Goal: Task Accomplishment & Management: Complete application form

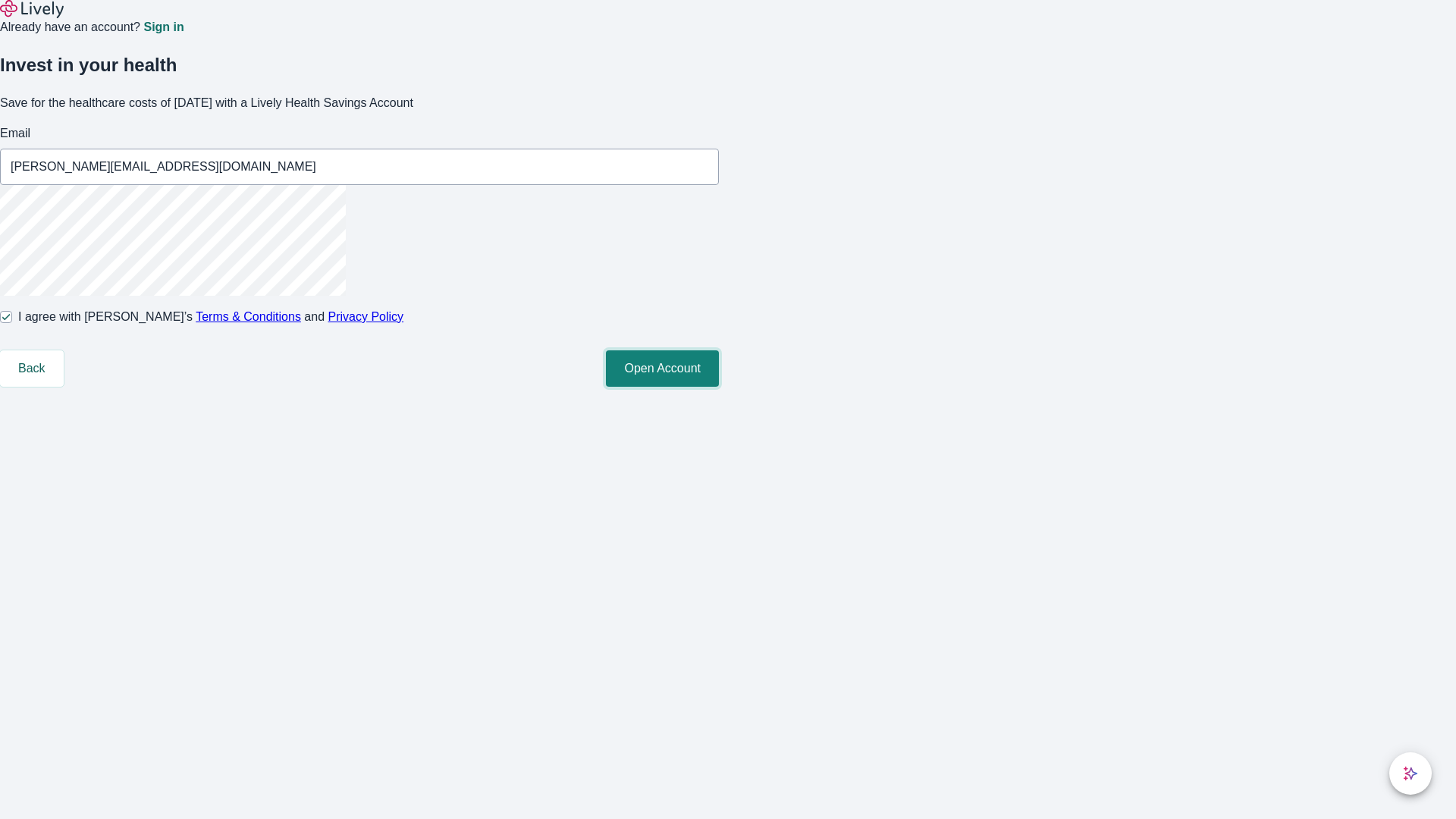
click at [719, 387] on button "Open Account" at bounding box center [662, 368] width 113 height 36
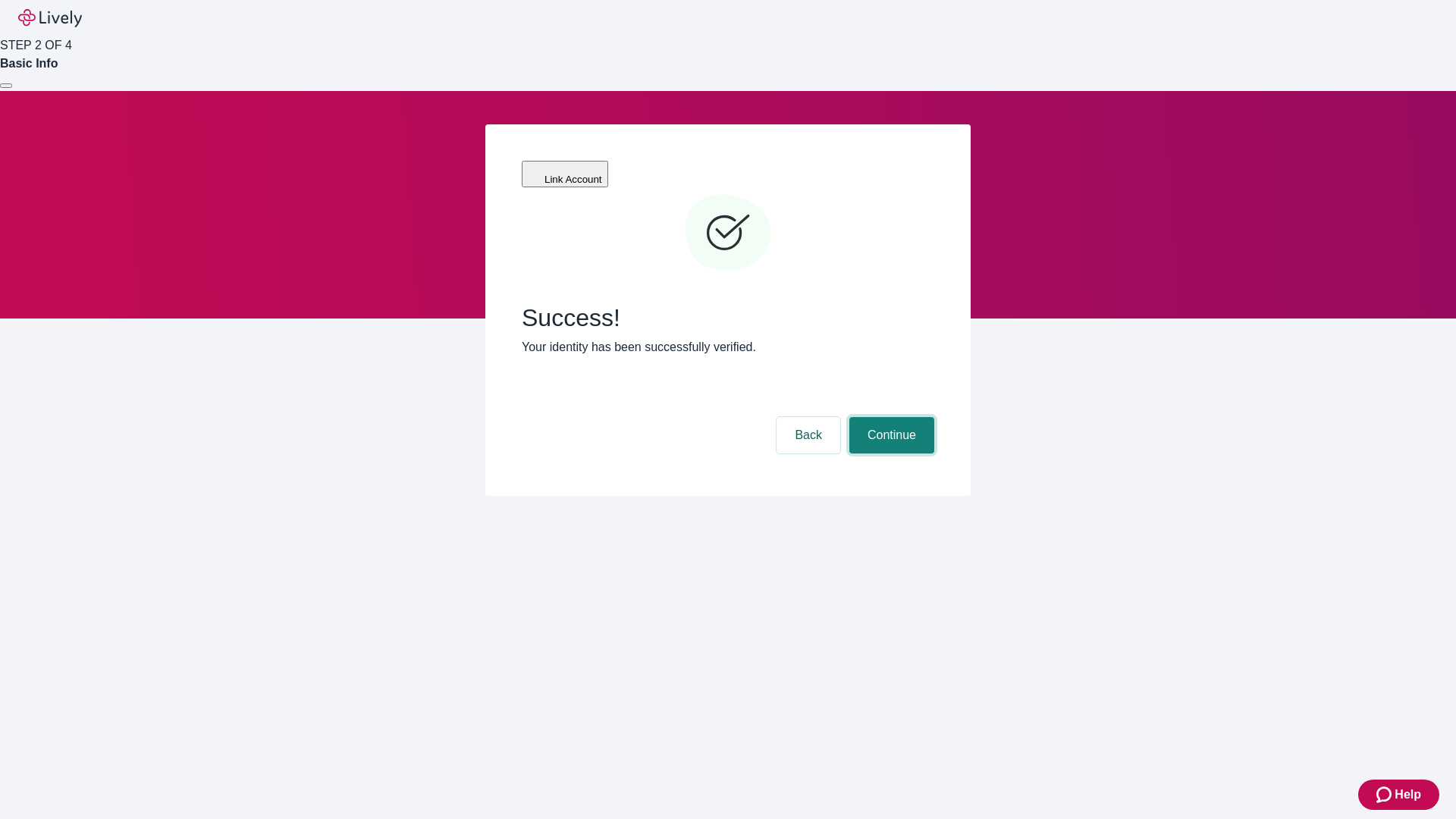
click at [890, 417] on button "Continue" at bounding box center [891, 435] width 85 height 36
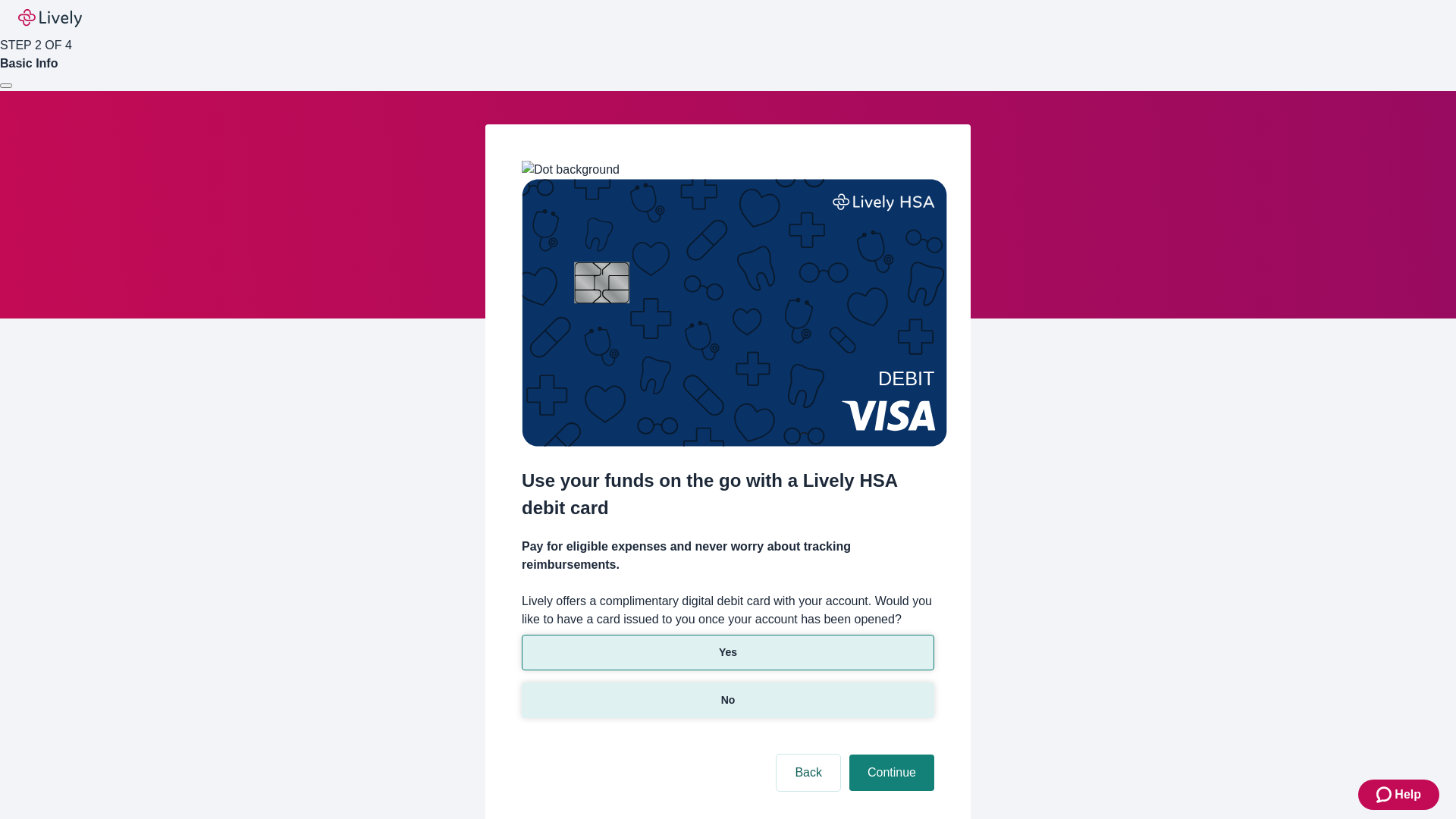
click at [728, 692] on p "No" at bounding box center [728, 700] width 14 height 16
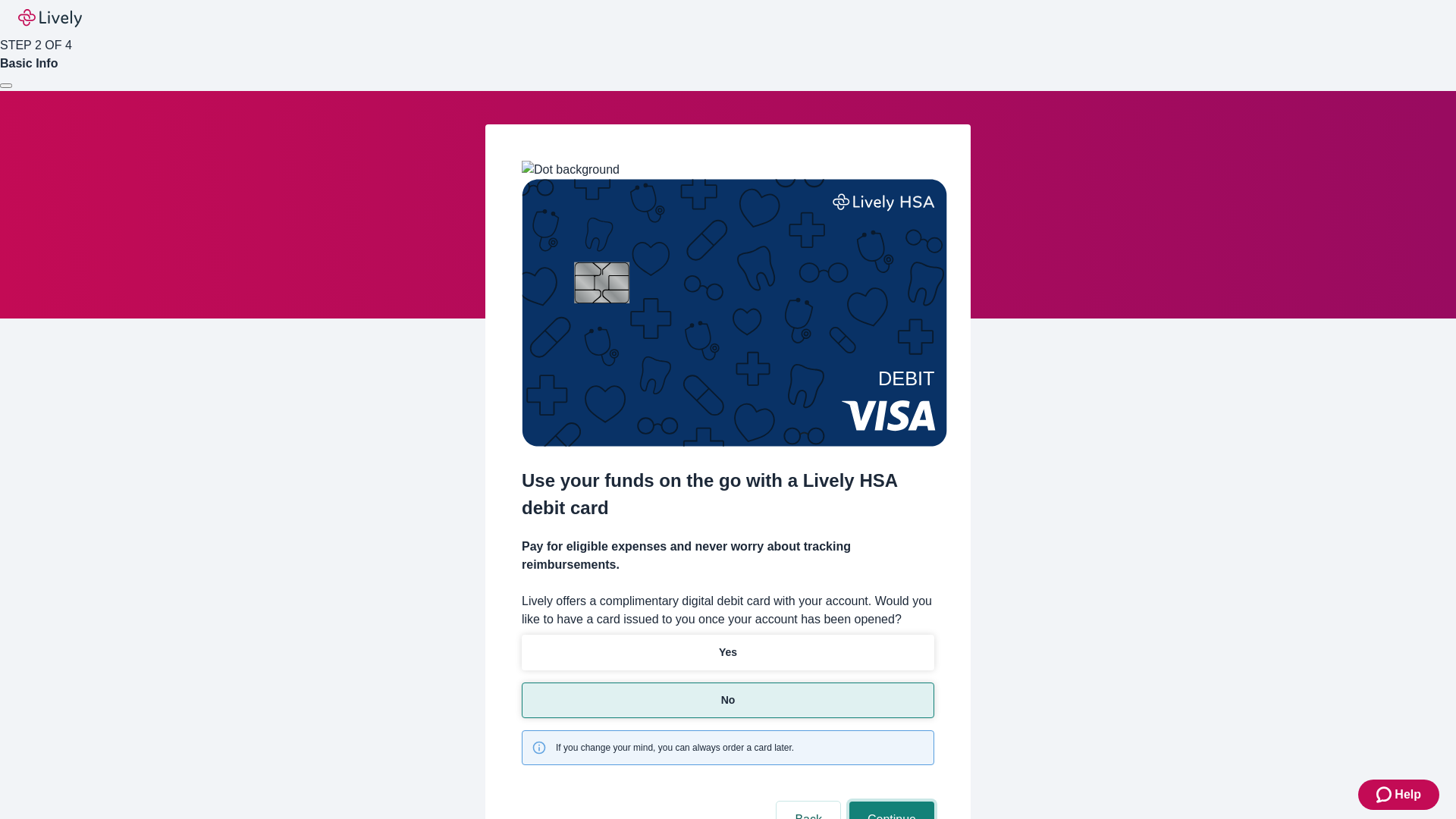
click at [890, 801] on button "Continue" at bounding box center [891, 819] width 85 height 36
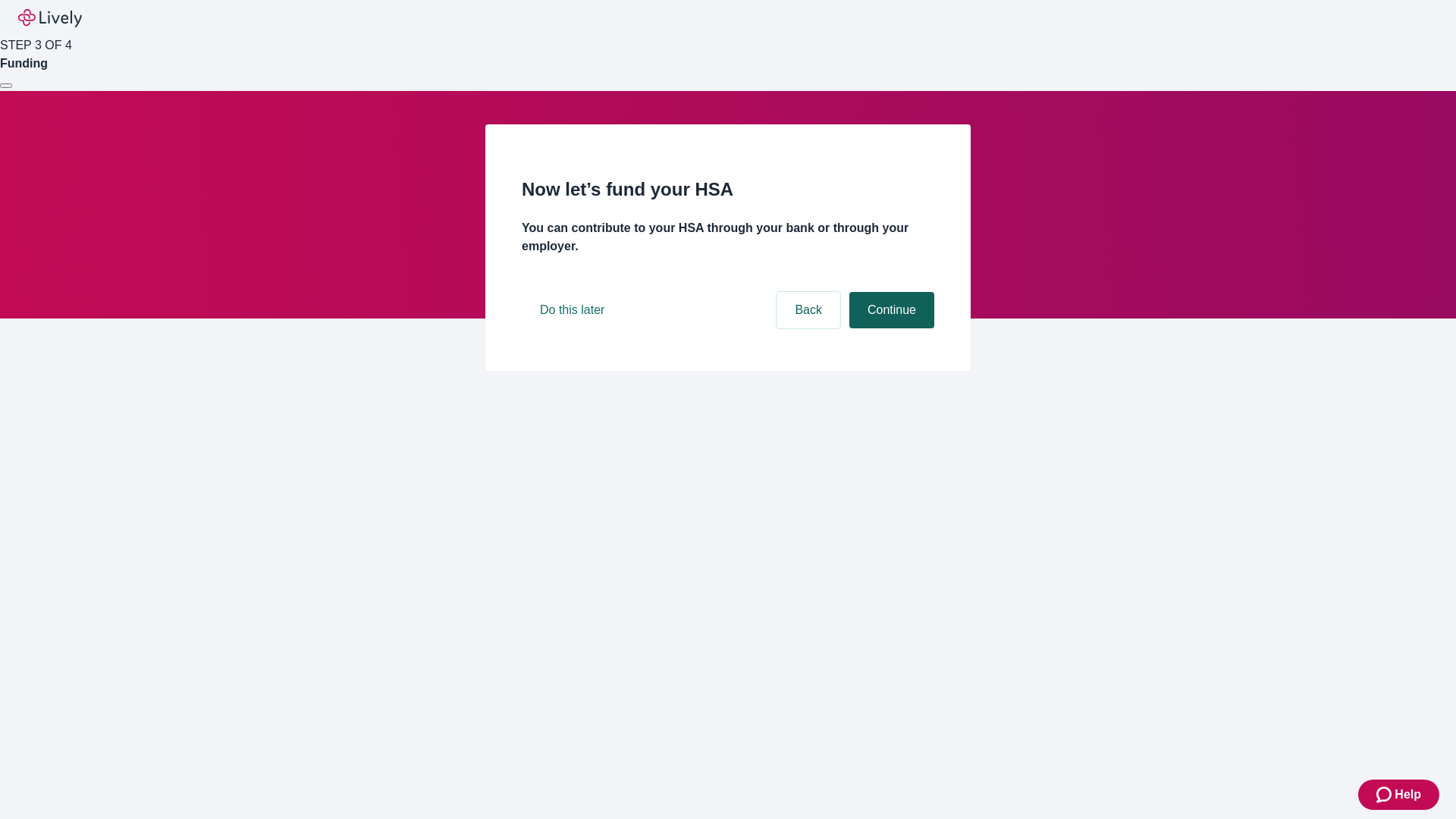
click at [890, 328] on button "Continue" at bounding box center [891, 310] width 85 height 36
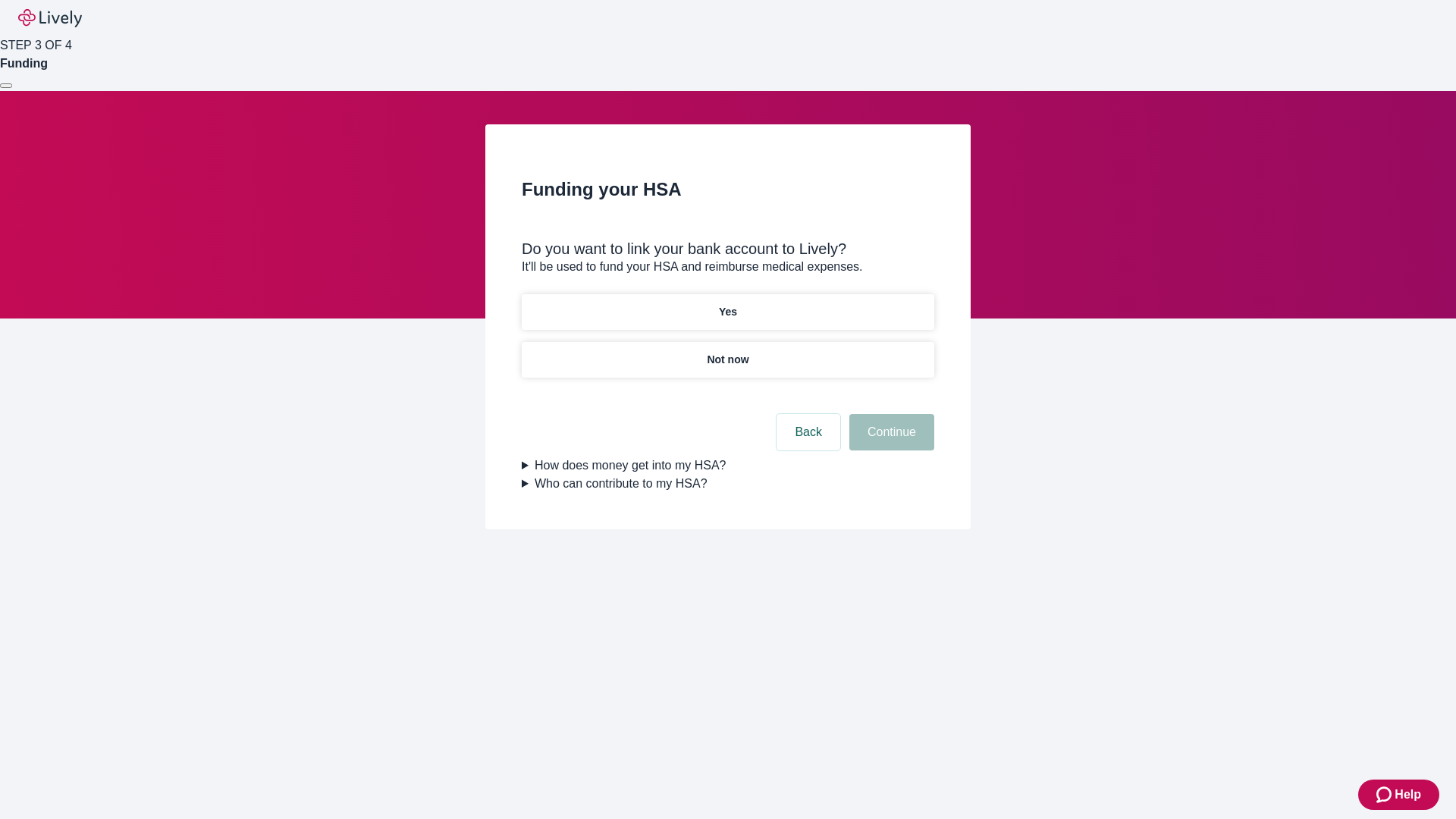
click at [728, 304] on p "Yes" at bounding box center [728, 311] width 18 height 16
click at [890, 414] on button "Continue" at bounding box center [891, 431] width 85 height 36
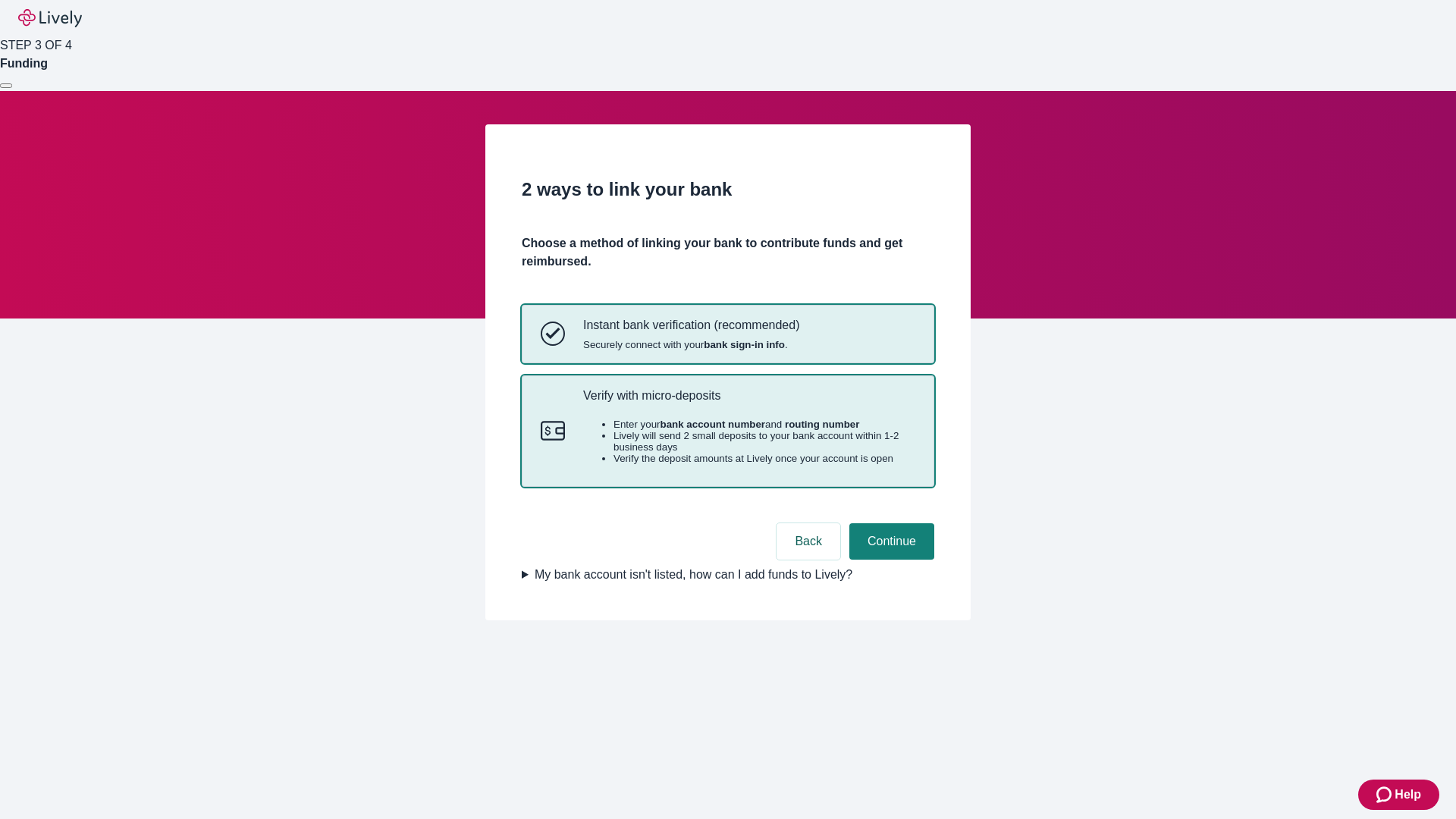
click at [749, 403] on p "Verify with micro-deposits" at bounding box center [749, 395] width 332 height 14
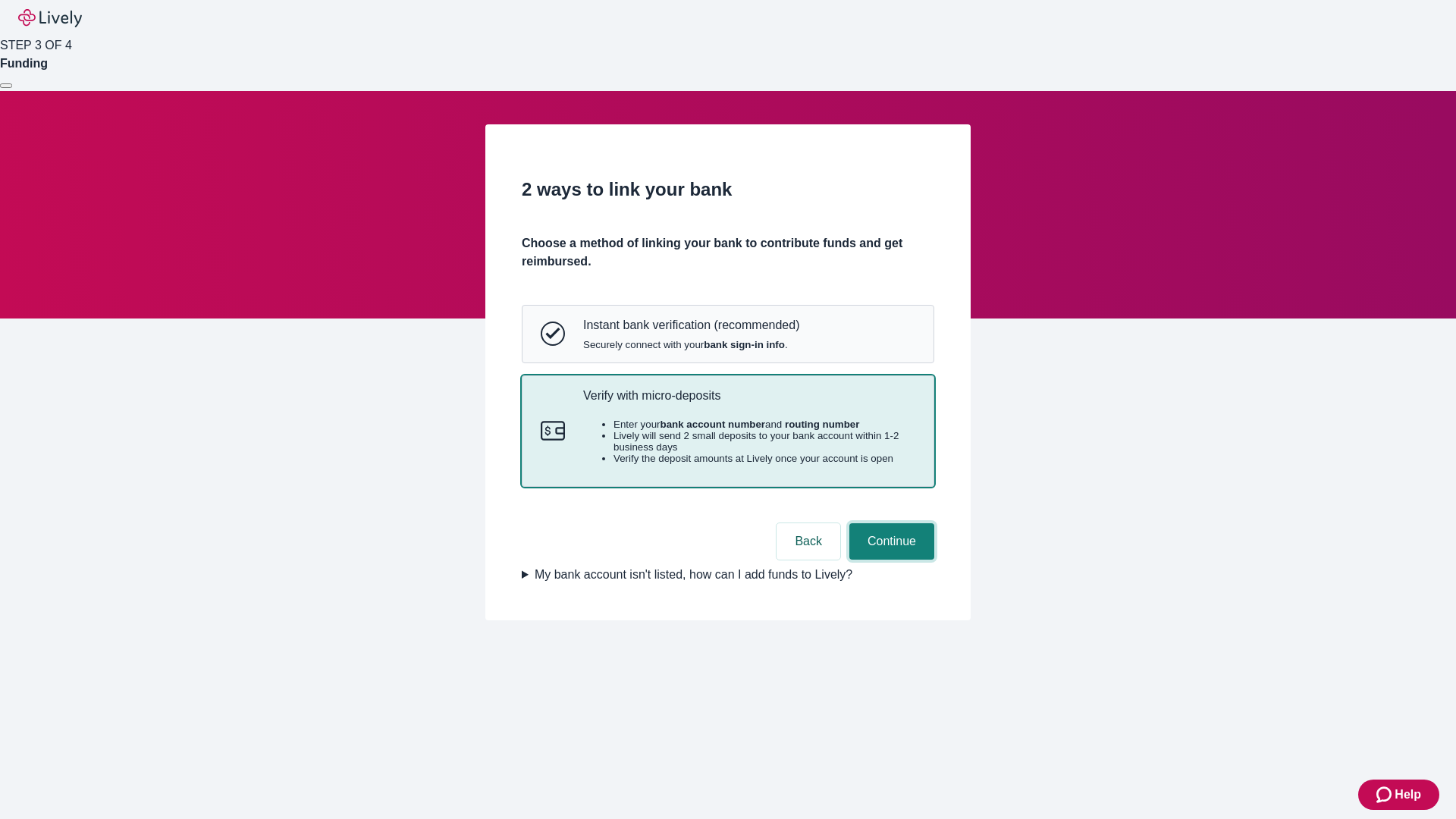
click at [890, 560] on button "Continue" at bounding box center [891, 540] width 85 height 36
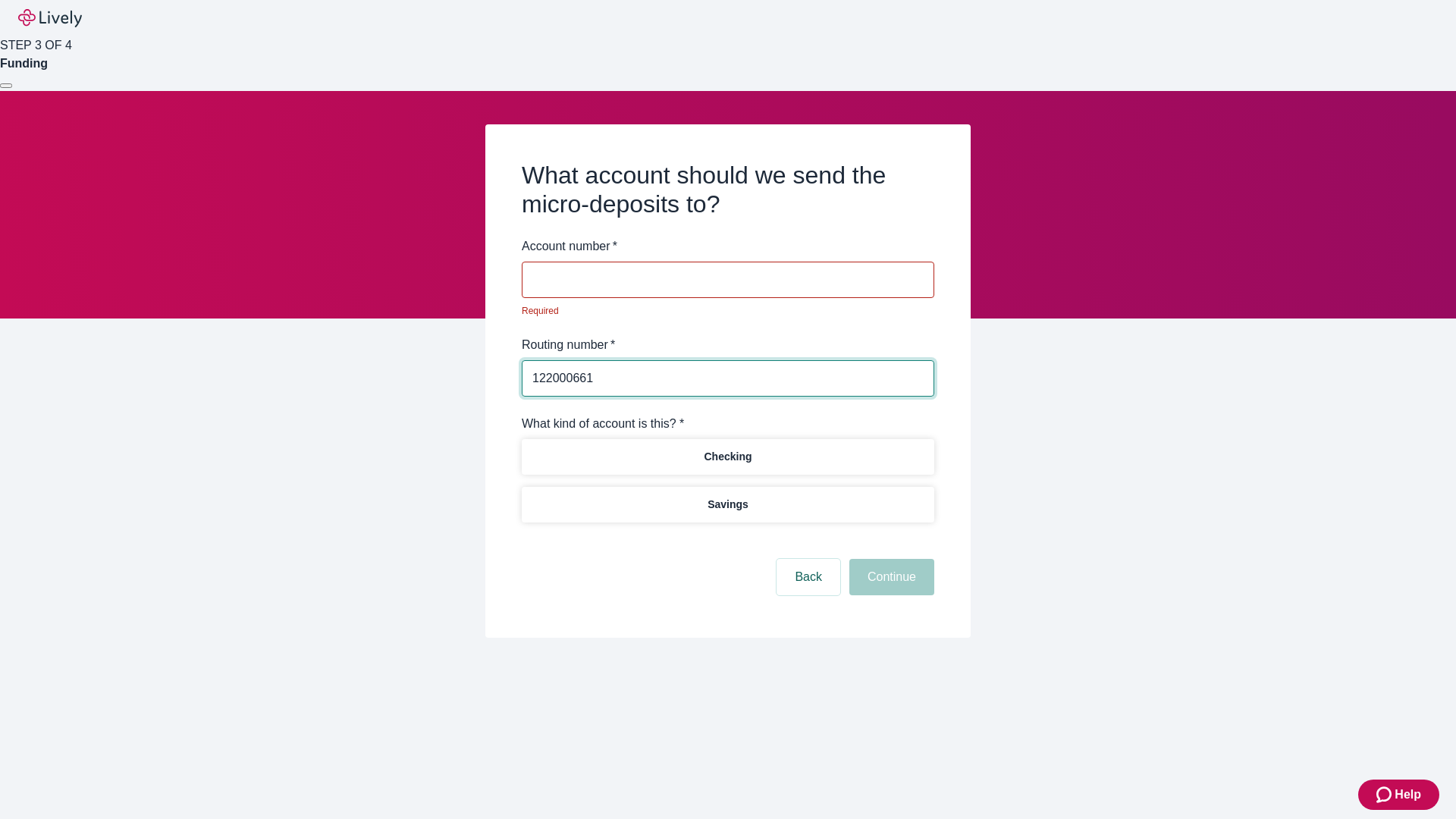
type input "122000661"
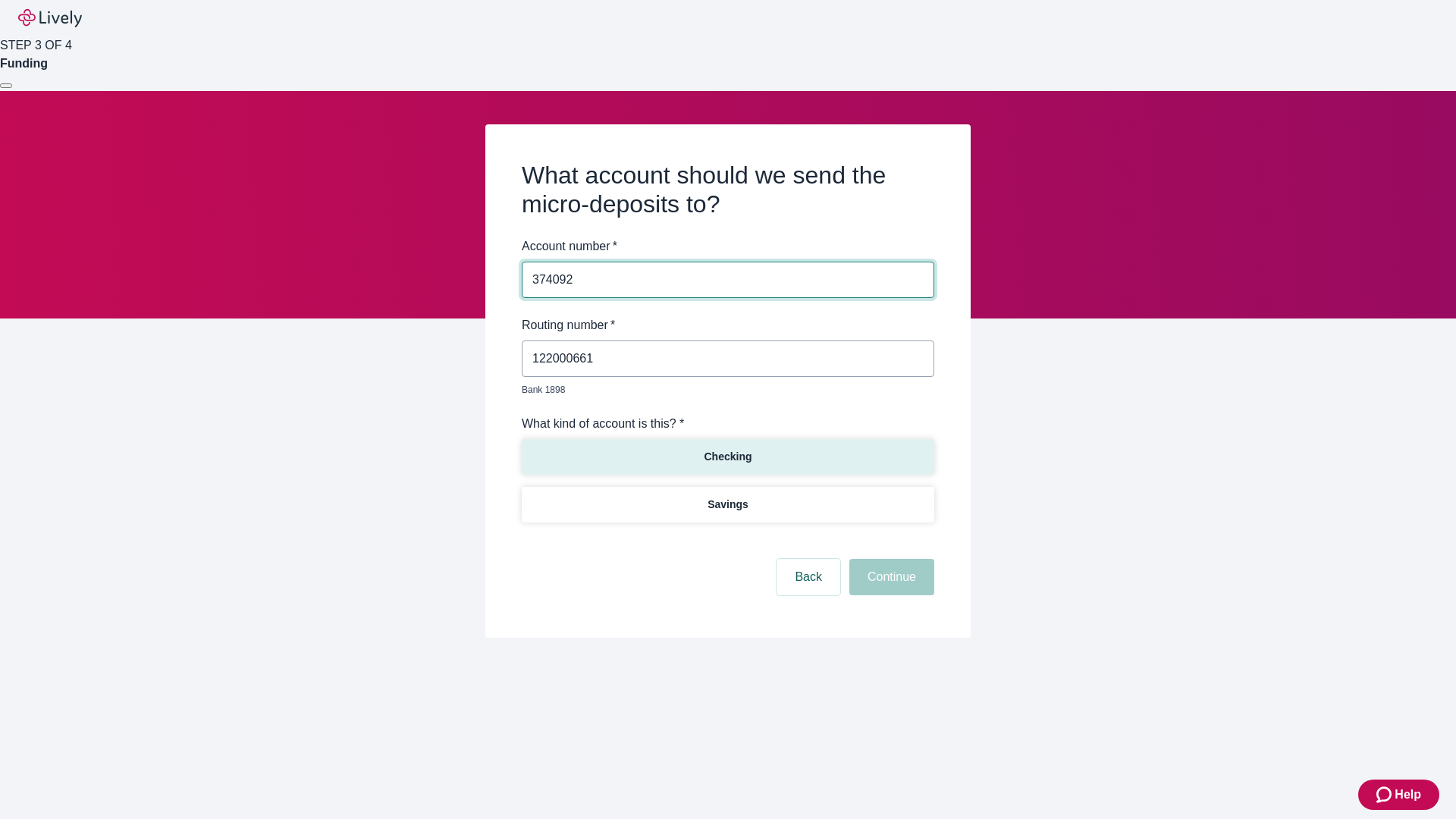
type input "374092"
click at [728, 449] on p "Checking" at bounding box center [728, 456] width 48 height 16
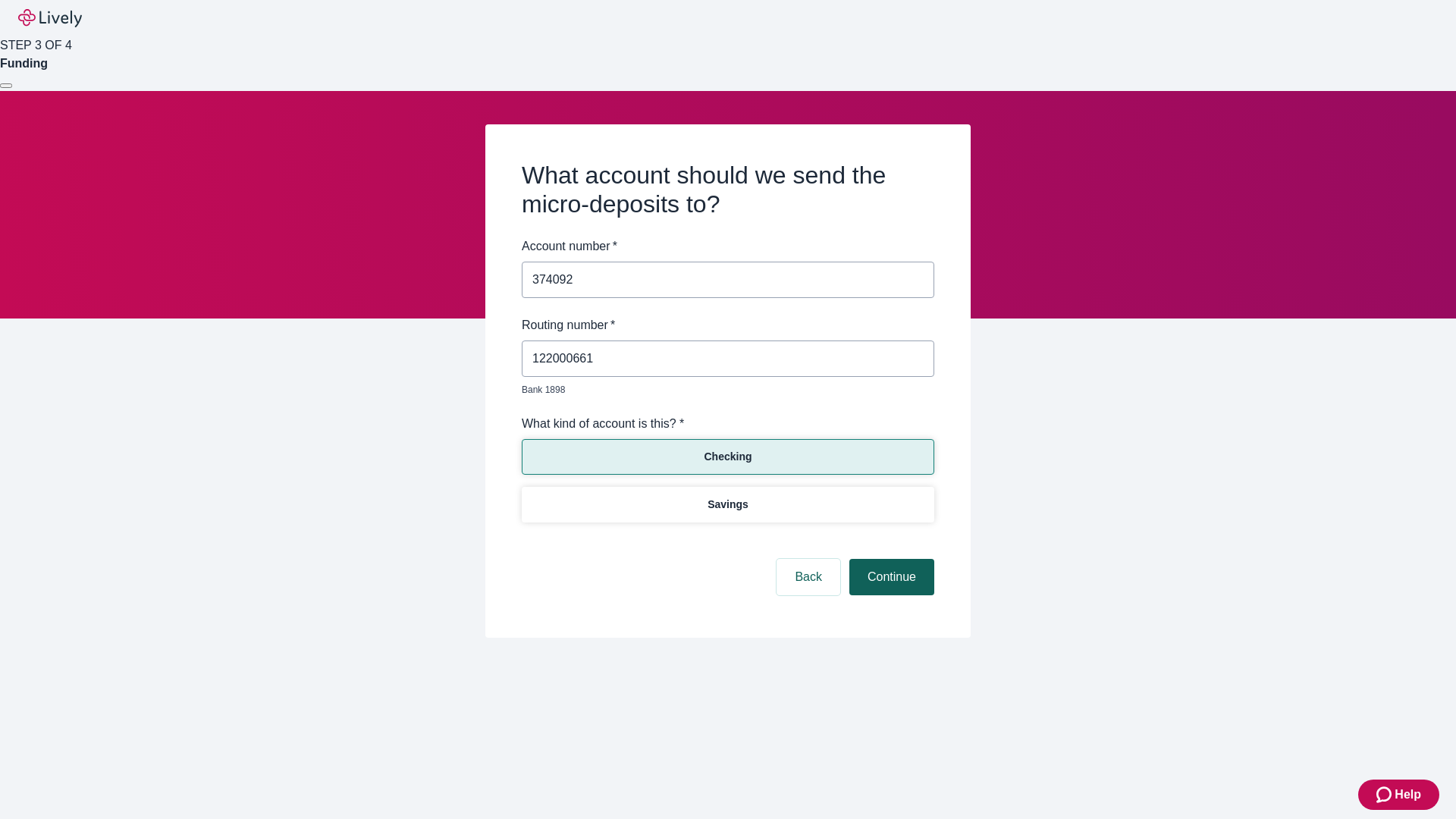
click at [890, 560] on button "Continue" at bounding box center [891, 576] width 85 height 36
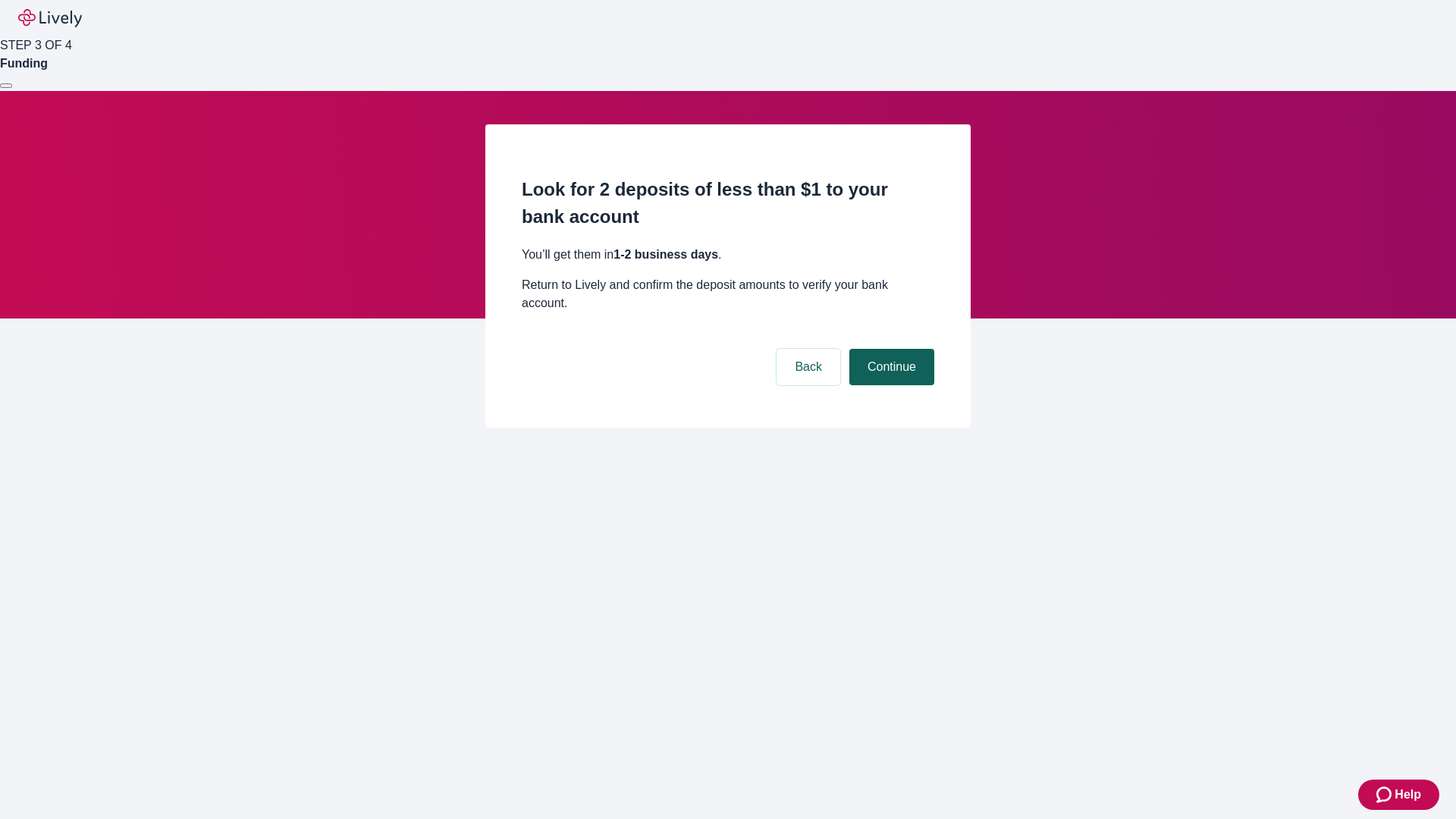
click at [890, 349] on button "Continue" at bounding box center [891, 367] width 85 height 36
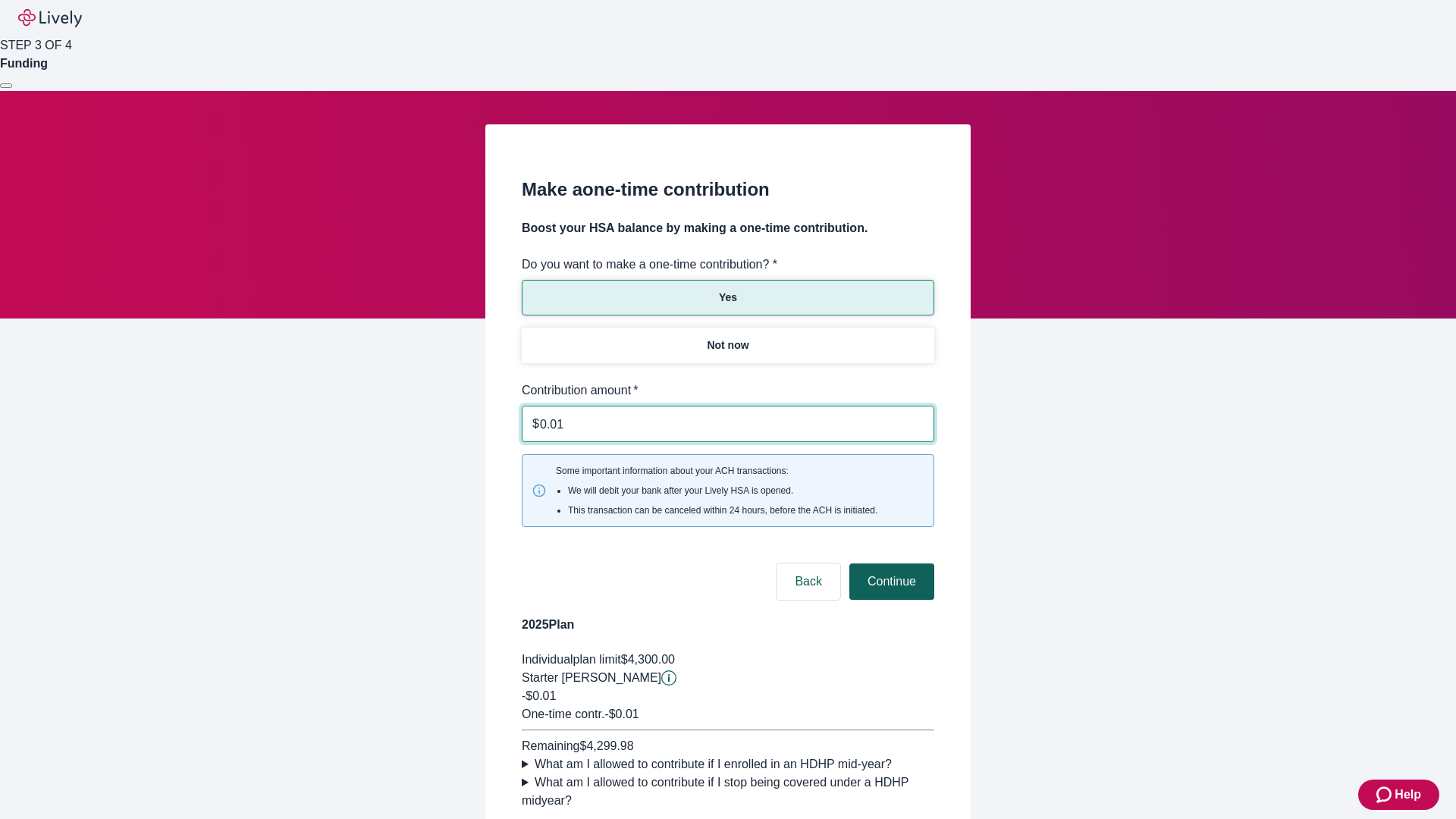
type input "0.01"
click at [890, 563] on button "Continue" at bounding box center [891, 581] width 85 height 36
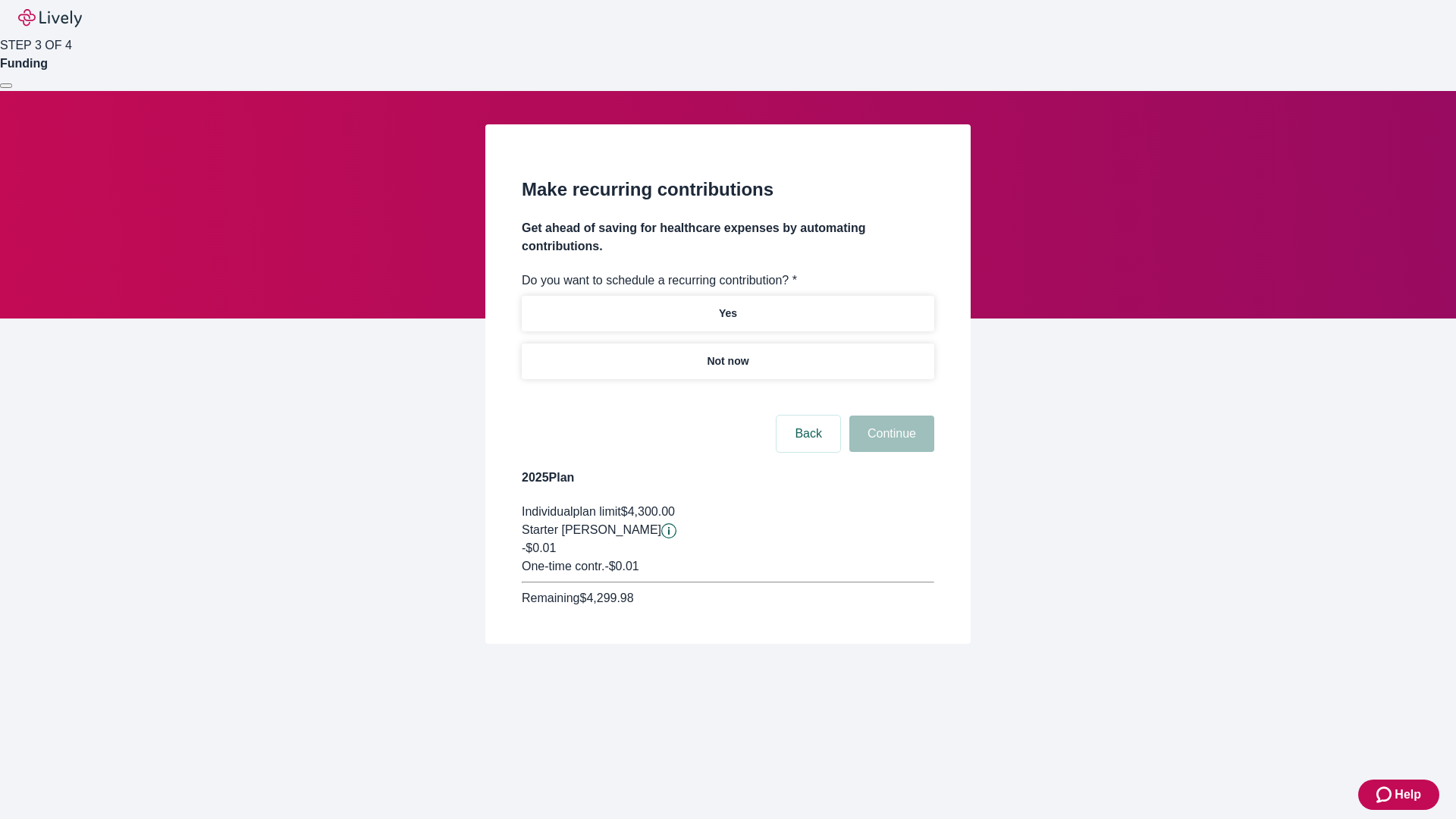
click at [728, 353] on p "Not now" at bounding box center [728, 361] width 42 height 16
click at [890, 415] on button "Continue" at bounding box center [891, 433] width 85 height 36
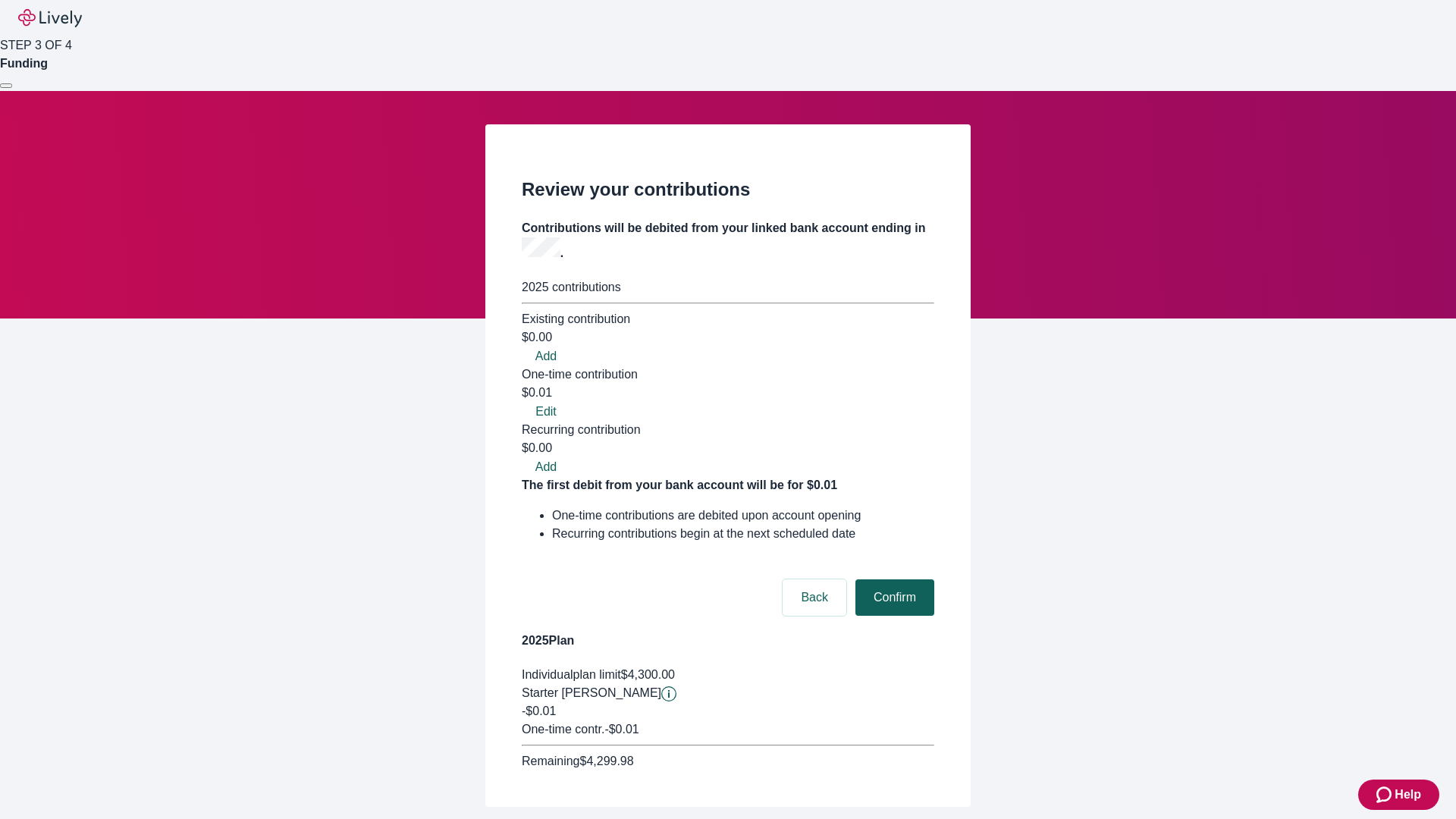
click at [893, 579] on button "Confirm" at bounding box center [895, 597] width 79 height 36
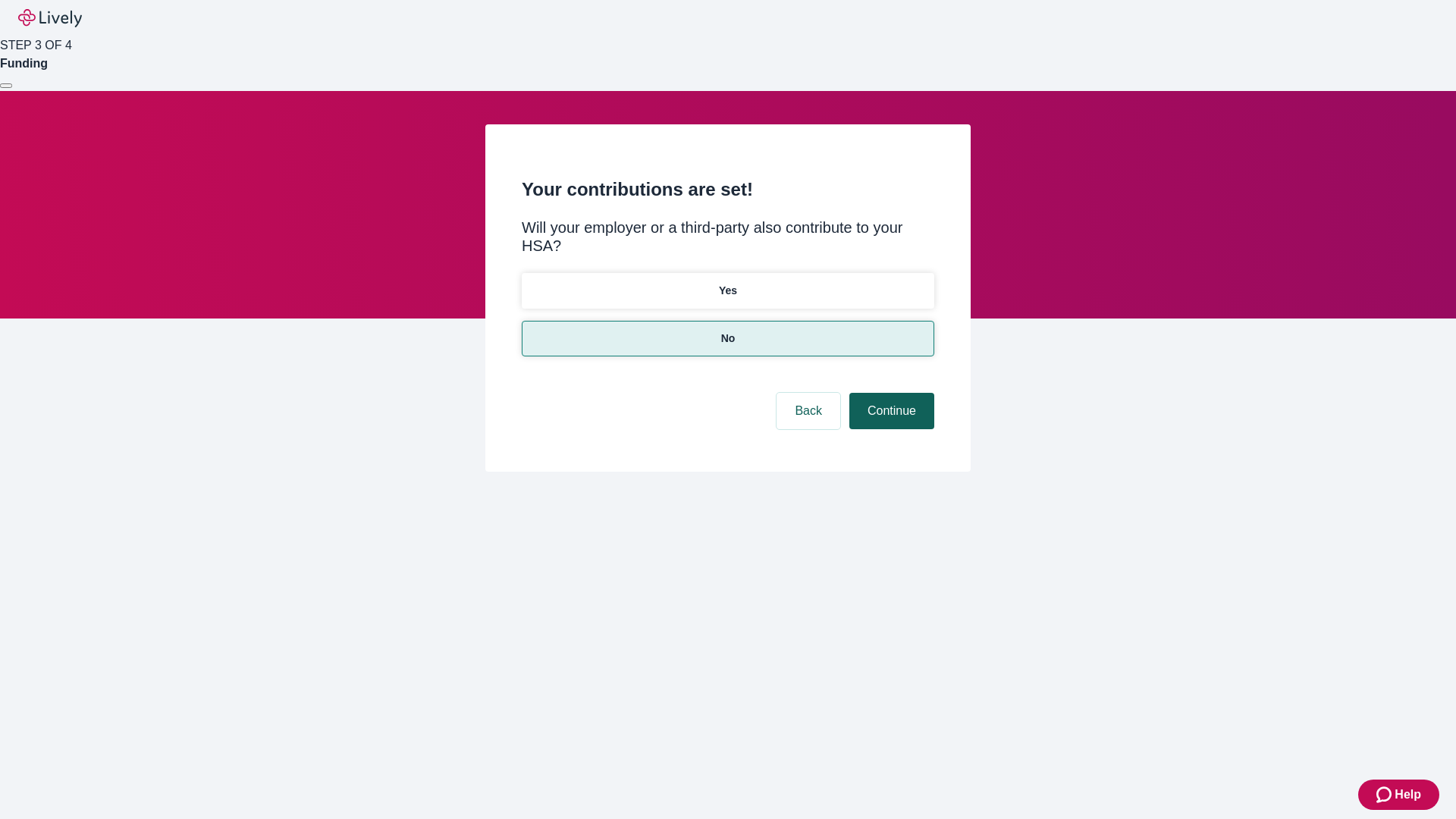
click at [890, 393] on button "Continue" at bounding box center [891, 410] width 85 height 36
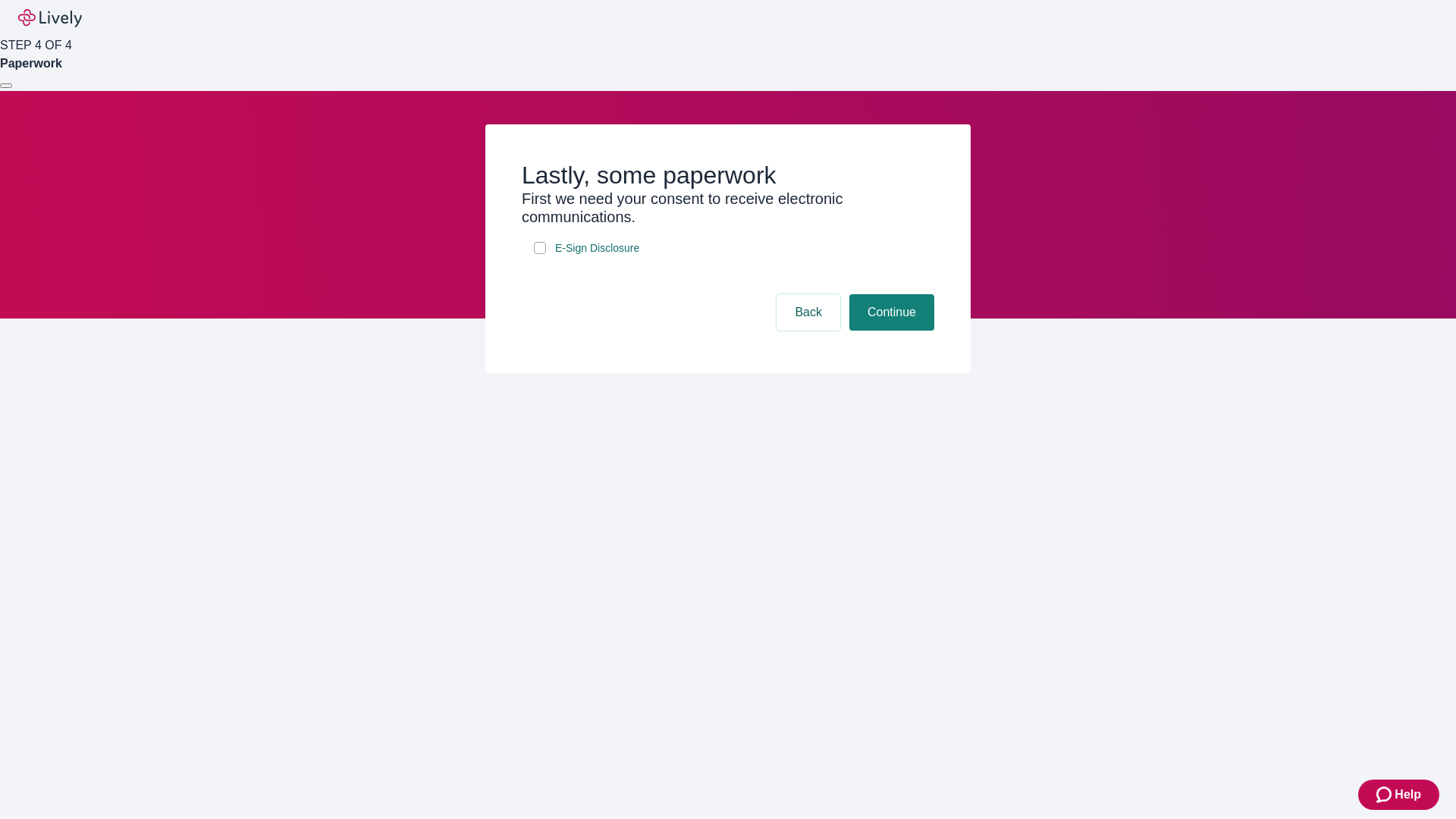
click at [540, 254] on input "E-Sign Disclosure" at bounding box center [540, 248] width 12 height 12
checkbox input "true"
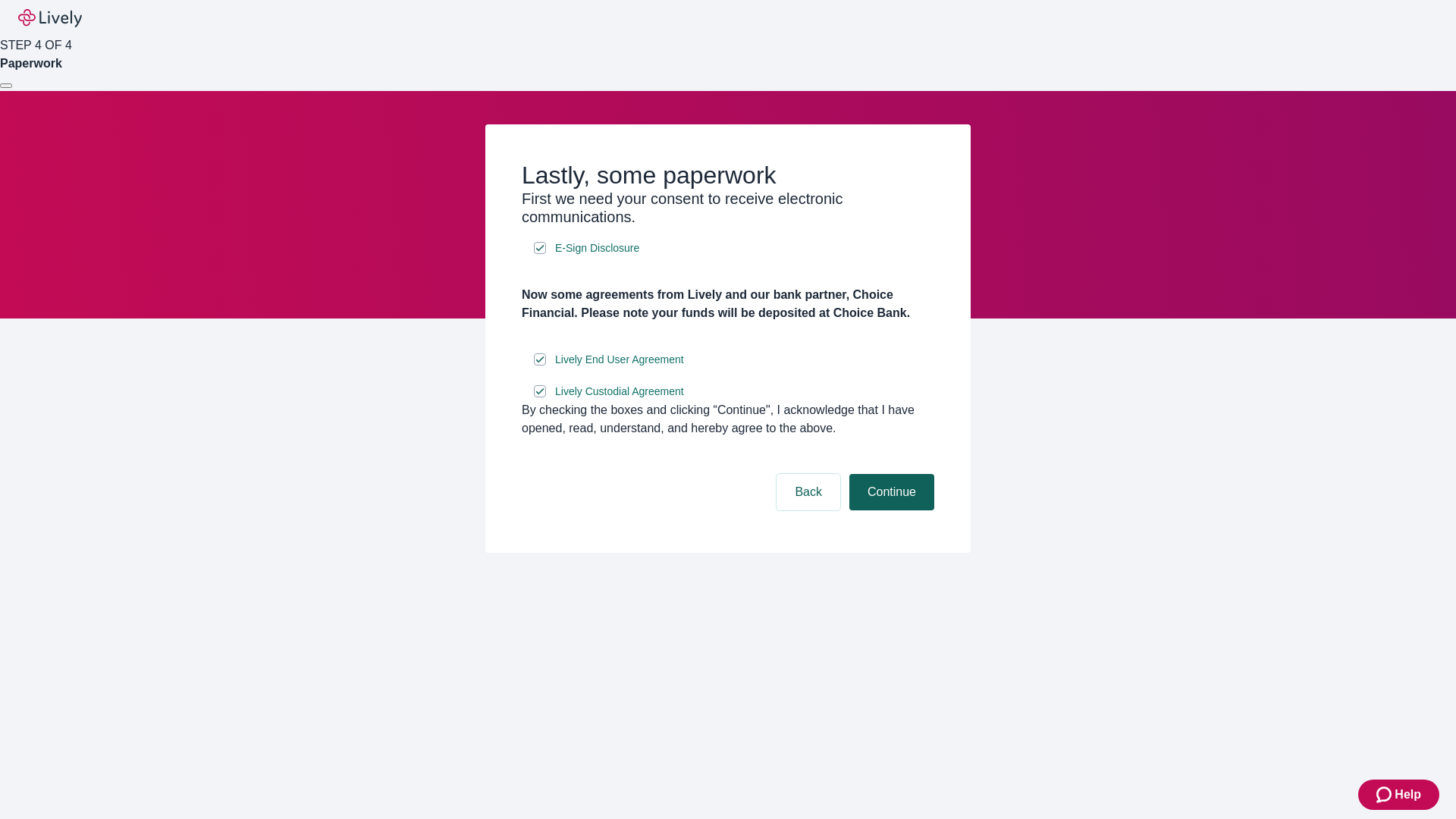
click at [890, 510] on button "Continue" at bounding box center [891, 492] width 85 height 36
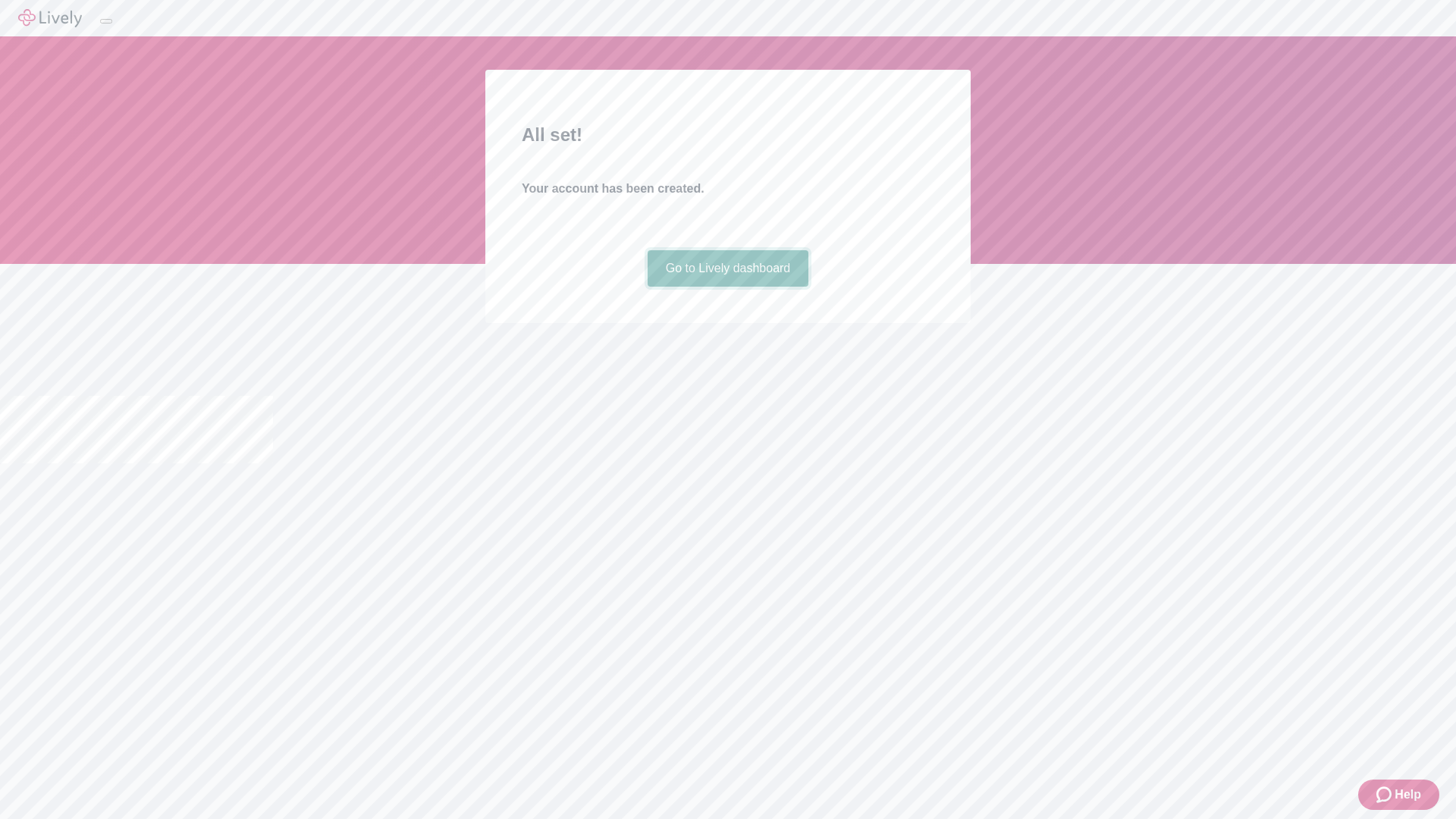
click at [728, 287] on link "Go to Lively dashboard" at bounding box center [728, 268] width 161 height 36
